Goal: Transaction & Acquisition: Purchase product/service

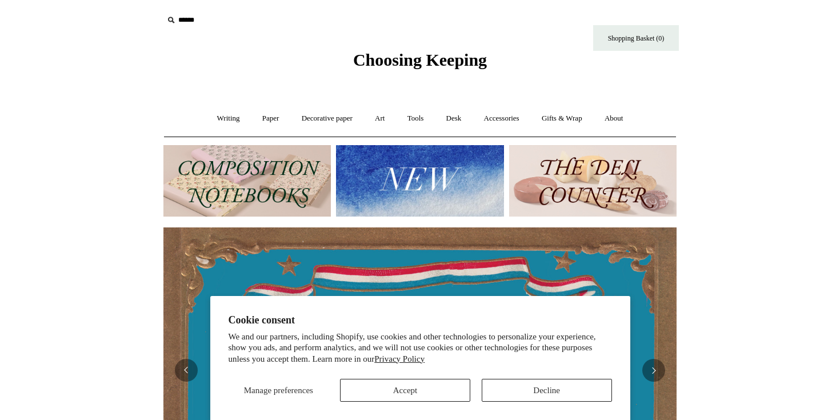
click at [402, 387] on button "Accept" at bounding box center [405, 390] width 130 height 23
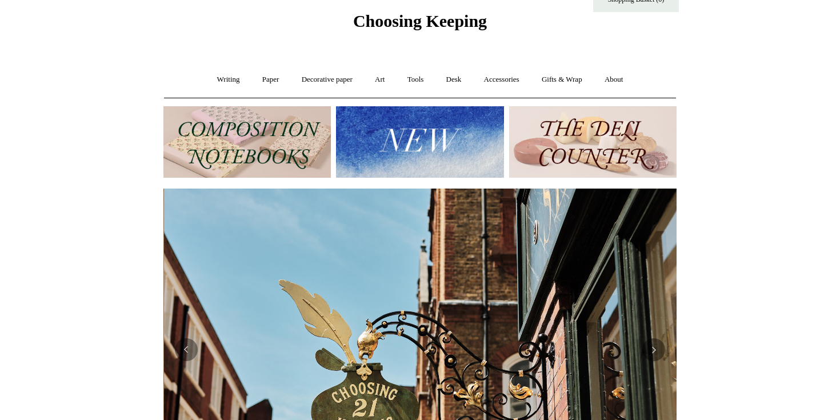
scroll to position [0, 513]
click at [379, 78] on link "Art +" at bounding box center [379, 80] width 30 height 30
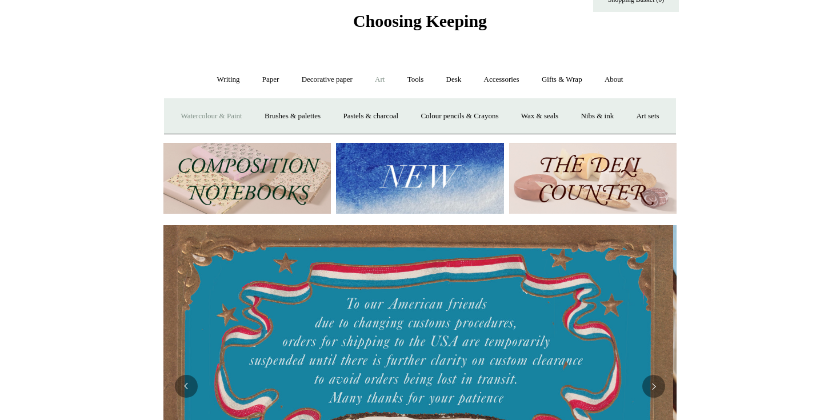
scroll to position [0, 0]
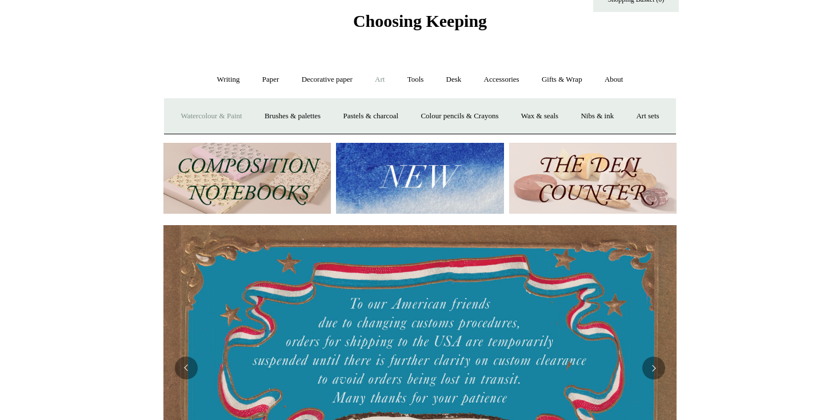
click at [242, 118] on link "Watercolour & Paint" at bounding box center [211, 116] width 82 height 30
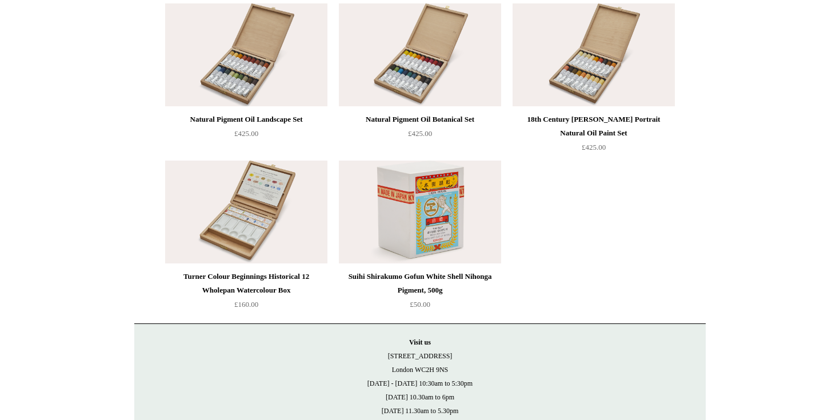
scroll to position [2345, 0]
click at [219, 115] on div "Natural Pigment Oil Landscape Set" at bounding box center [246, 119] width 157 height 14
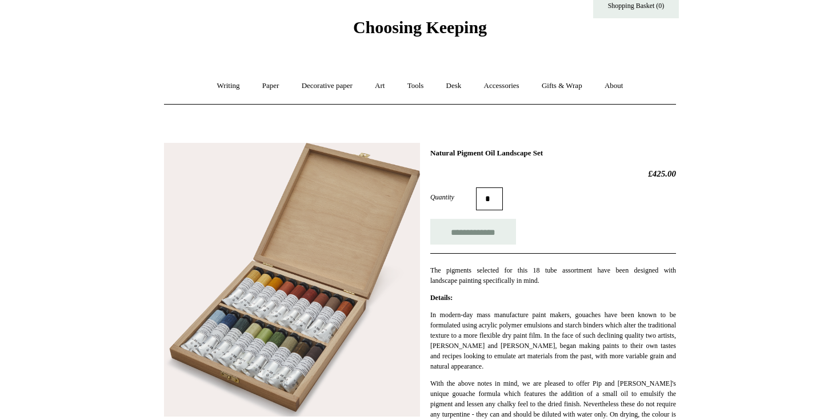
scroll to position [25, 0]
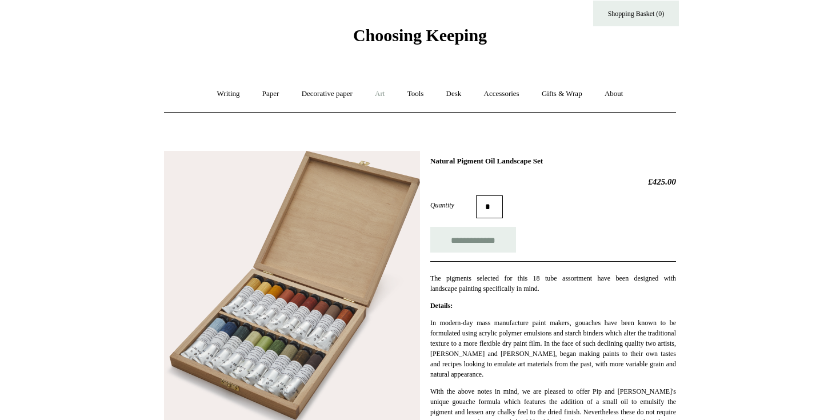
click at [379, 95] on link "Art +" at bounding box center [379, 94] width 30 height 30
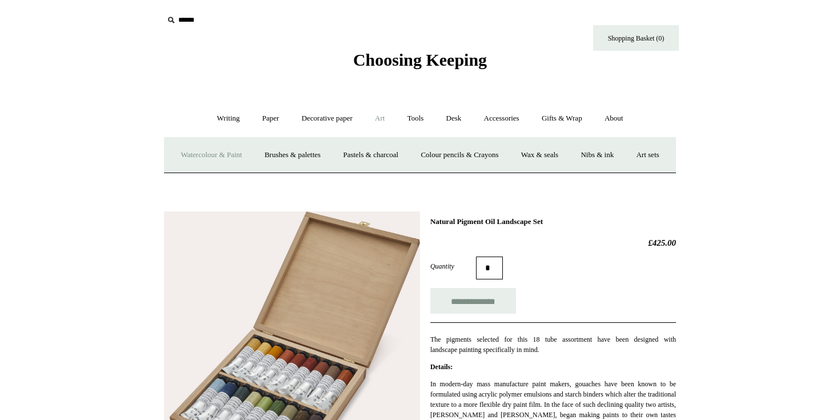
scroll to position [0, 0]
click at [247, 155] on link "Watercolour & Paint" at bounding box center [211, 155] width 82 height 30
